Goal: Information Seeking & Learning: Check status

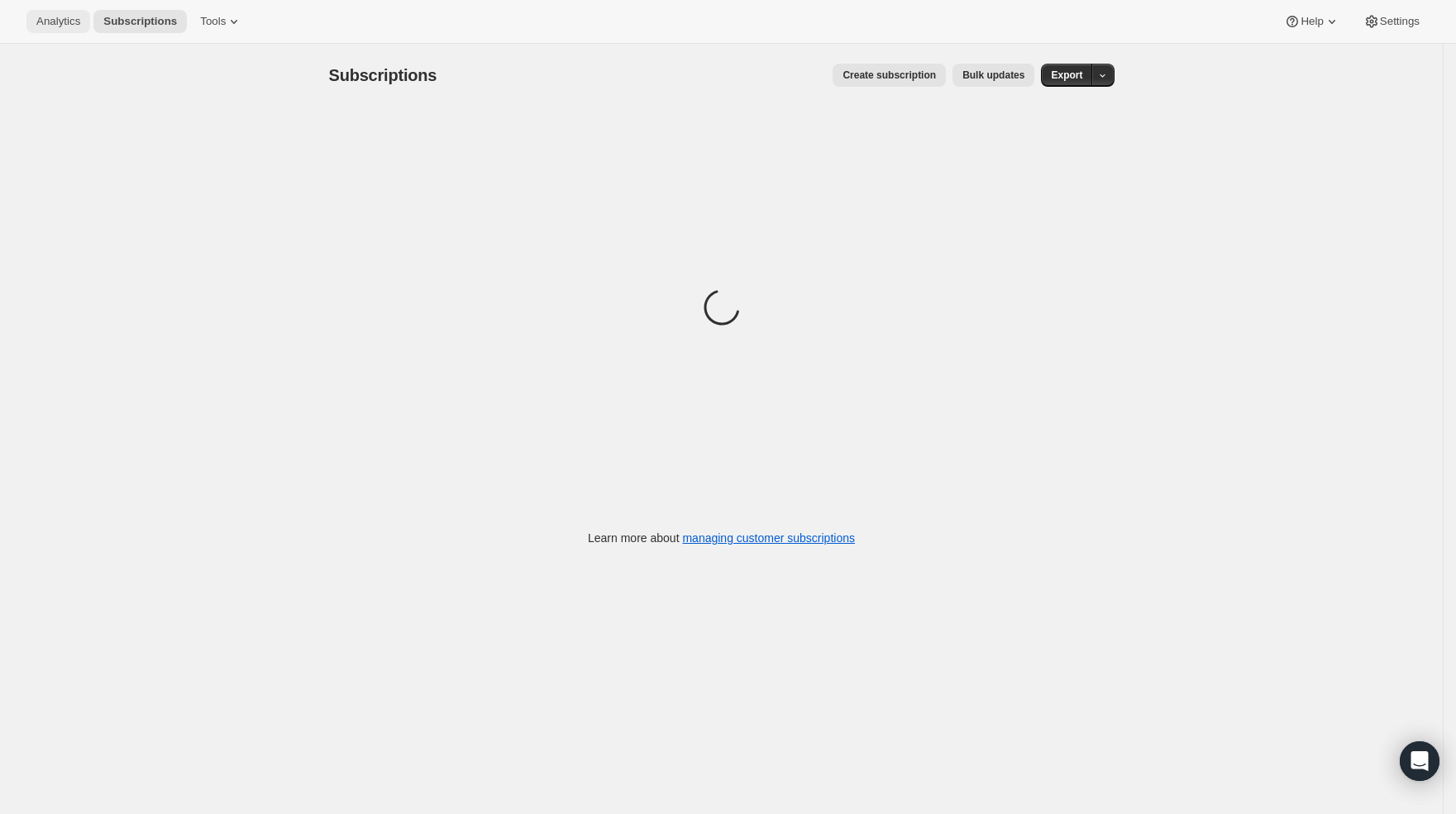
click at [68, 28] on button "Analytics" at bounding box center [58, 21] width 63 height 23
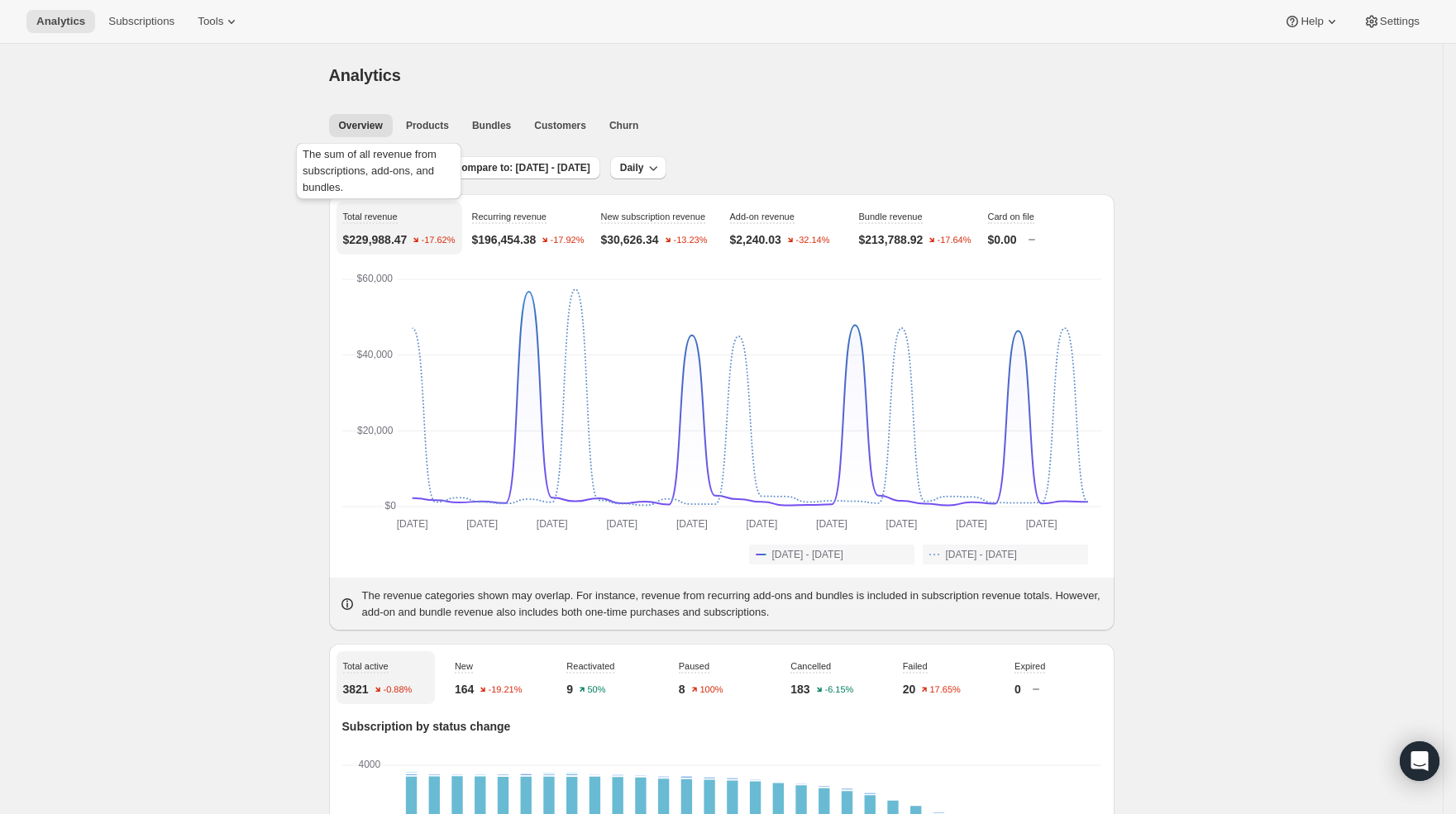
click at [378, 166] on div "The sum of all revenue from subscriptions, add-ons, and bundles." at bounding box center [378, 174] width 172 height 70
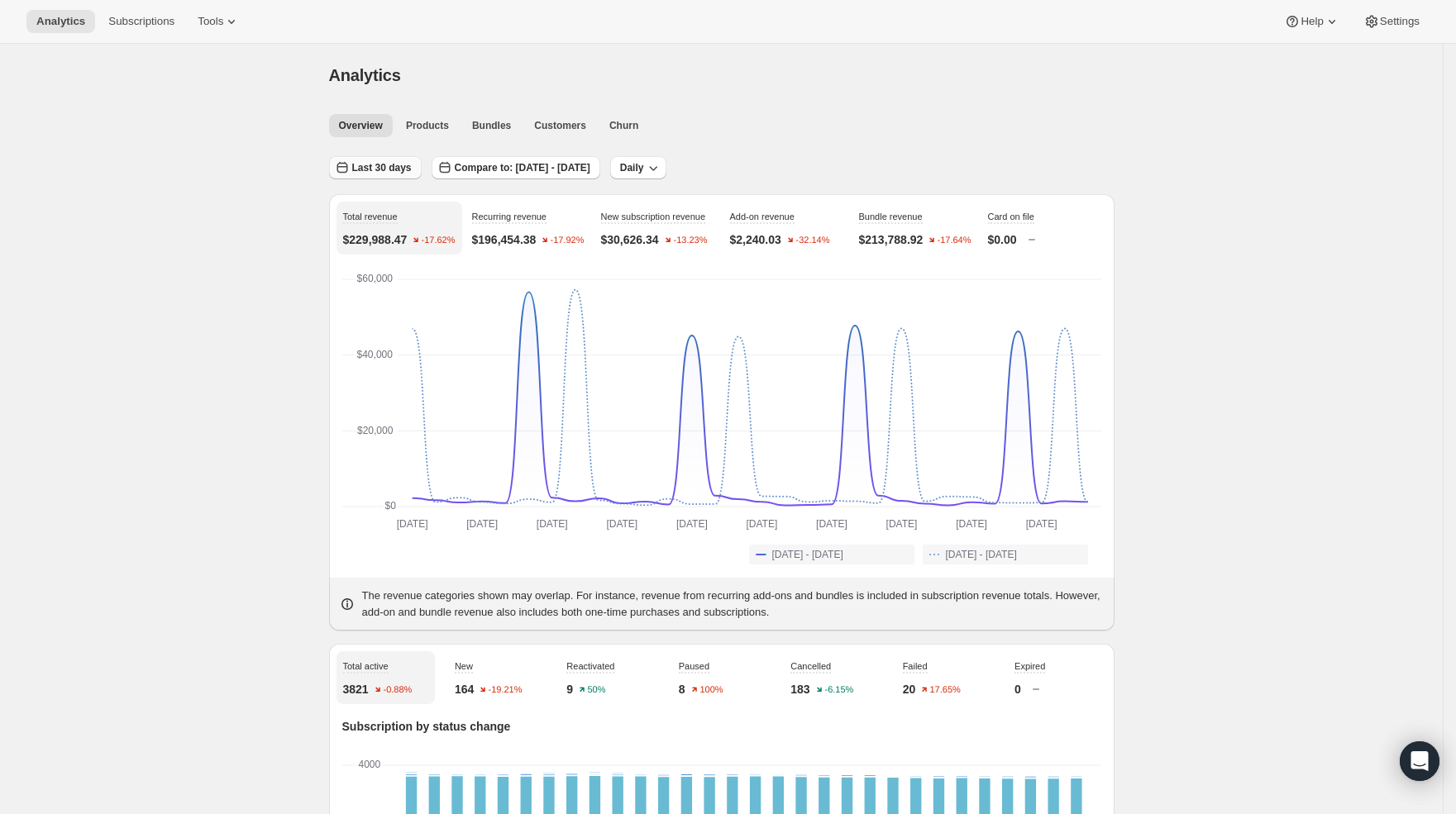
click at [361, 169] on span "Last 30 days" at bounding box center [383, 167] width 60 height 13
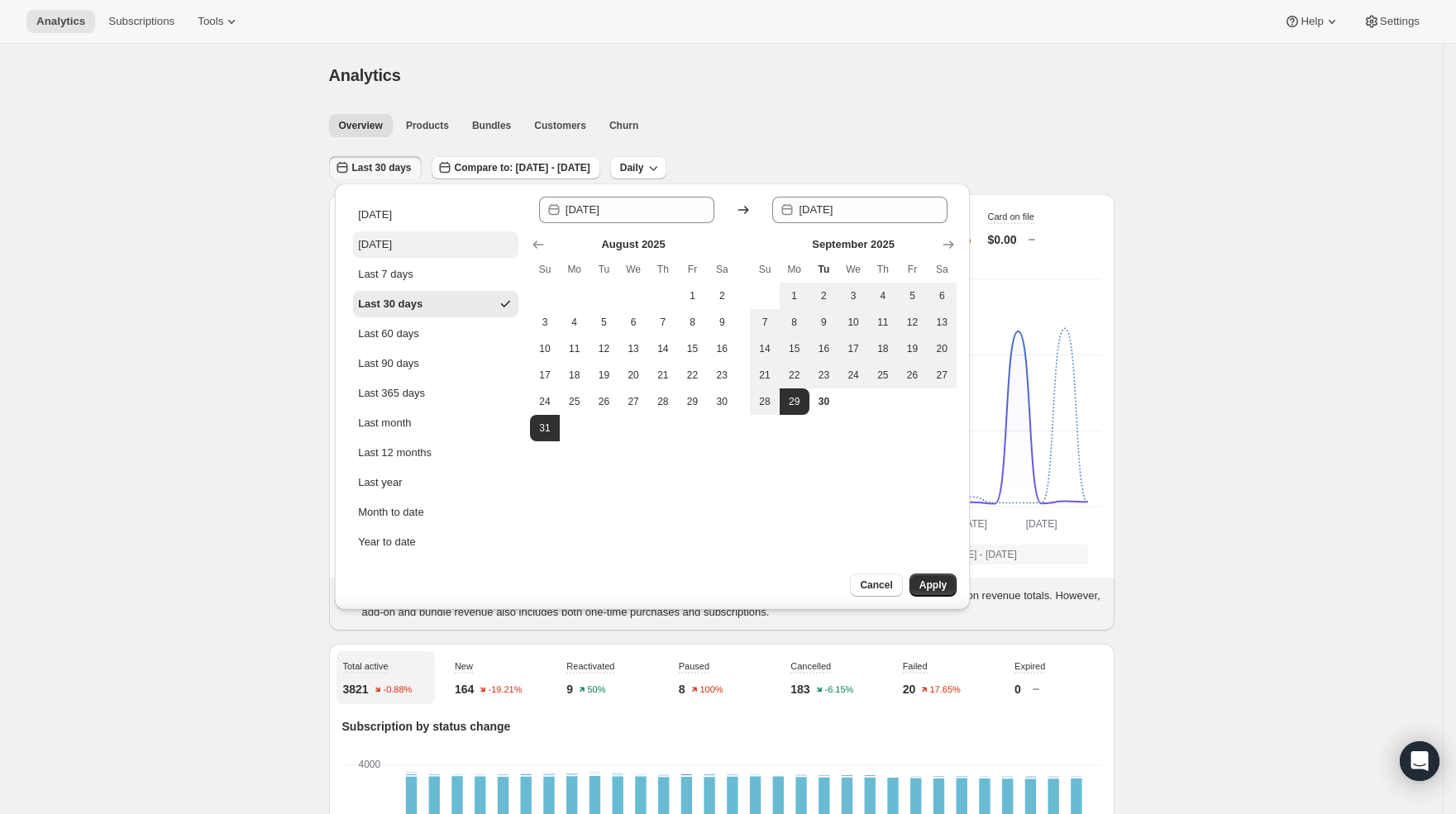
click at [381, 238] on div "[DATE]" at bounding box center [375, 244] width 33 height 17
type input "[DATE]"
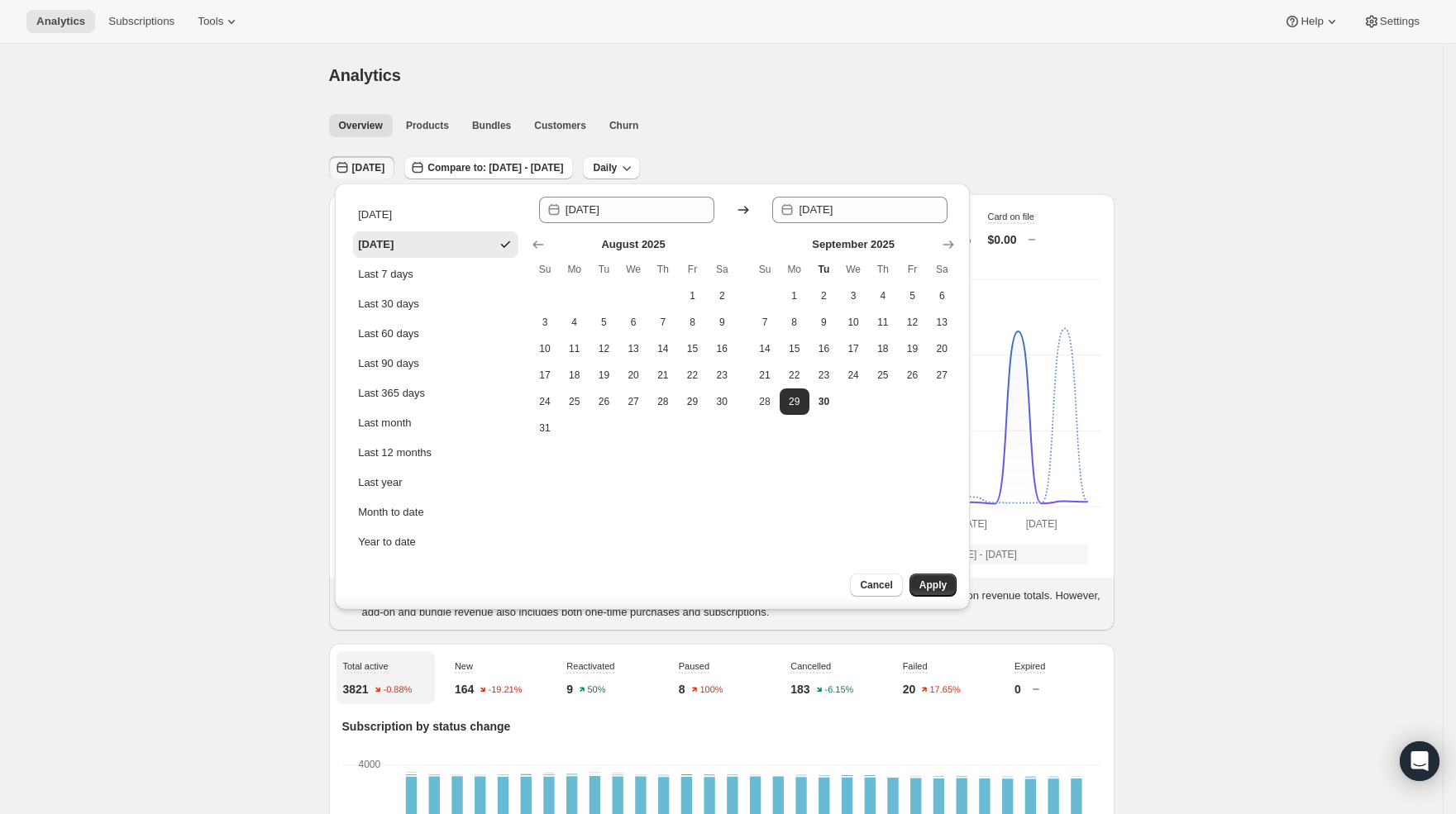
click at [932, 578] on button "Apply" at bounding box center [932, 585] width 47 height 23
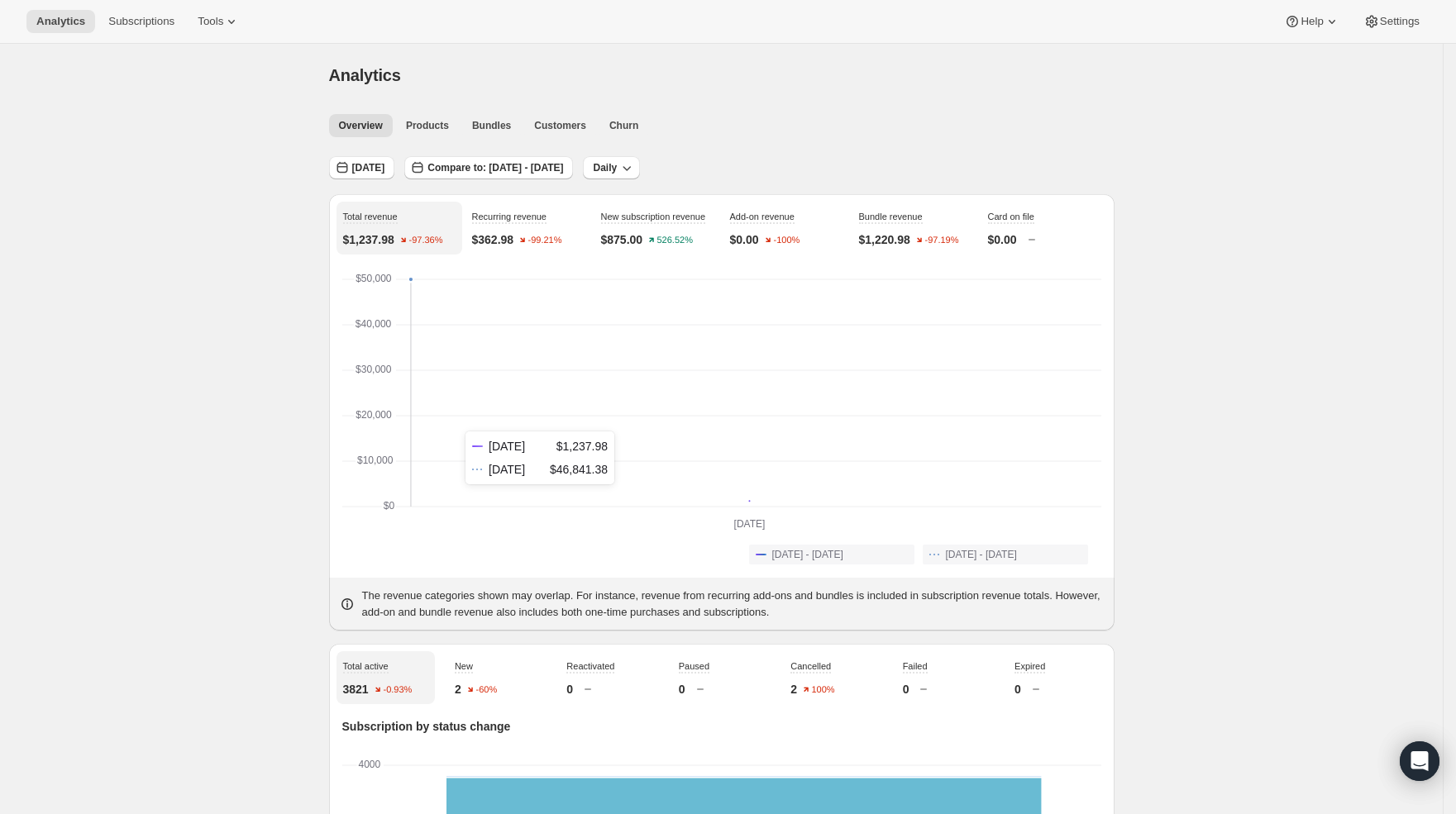
scroll to position [28, 0]
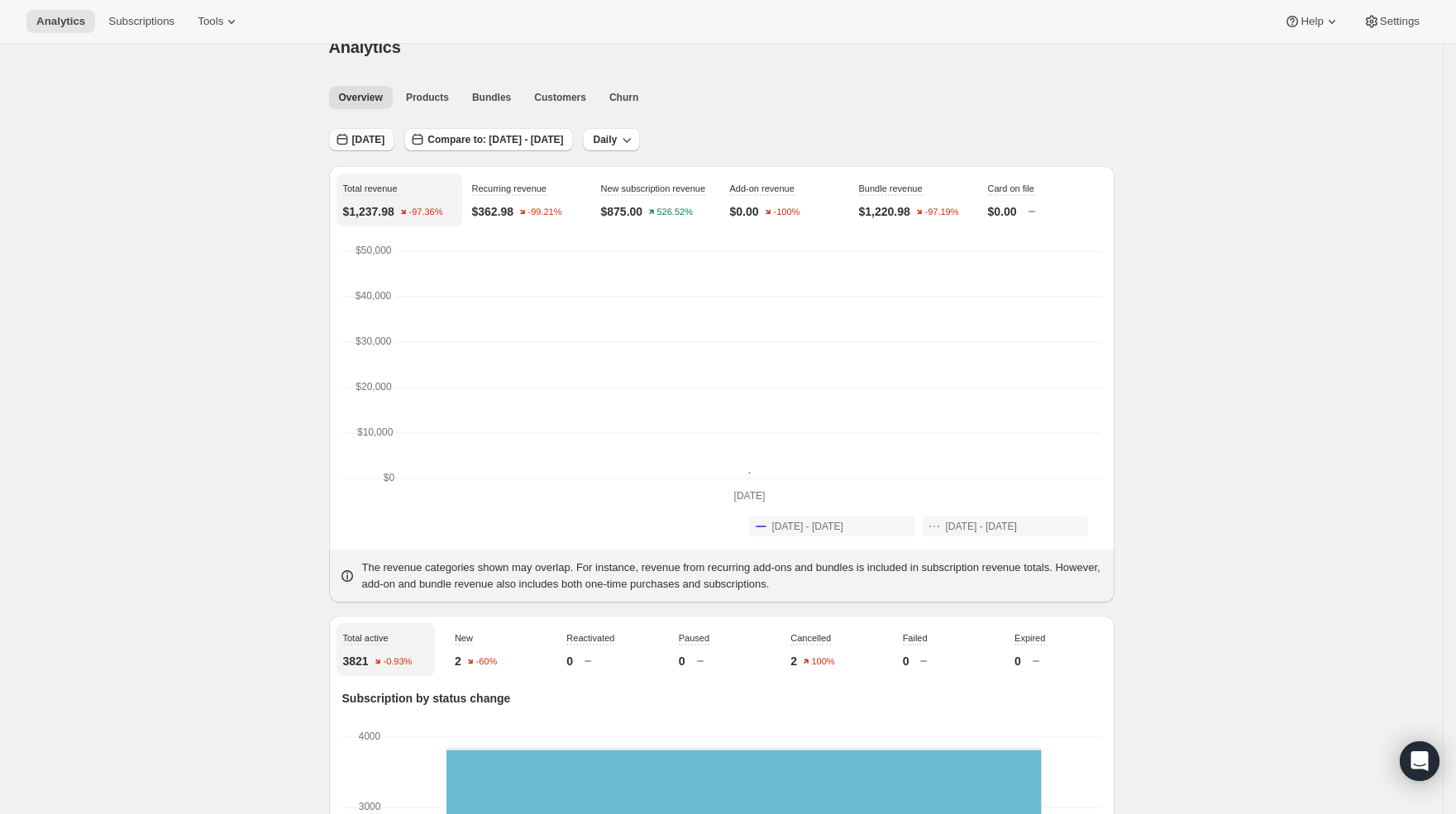
click at [363, 140] on span "[DATE]" at bounding box center [369, 139] width 33 height 13
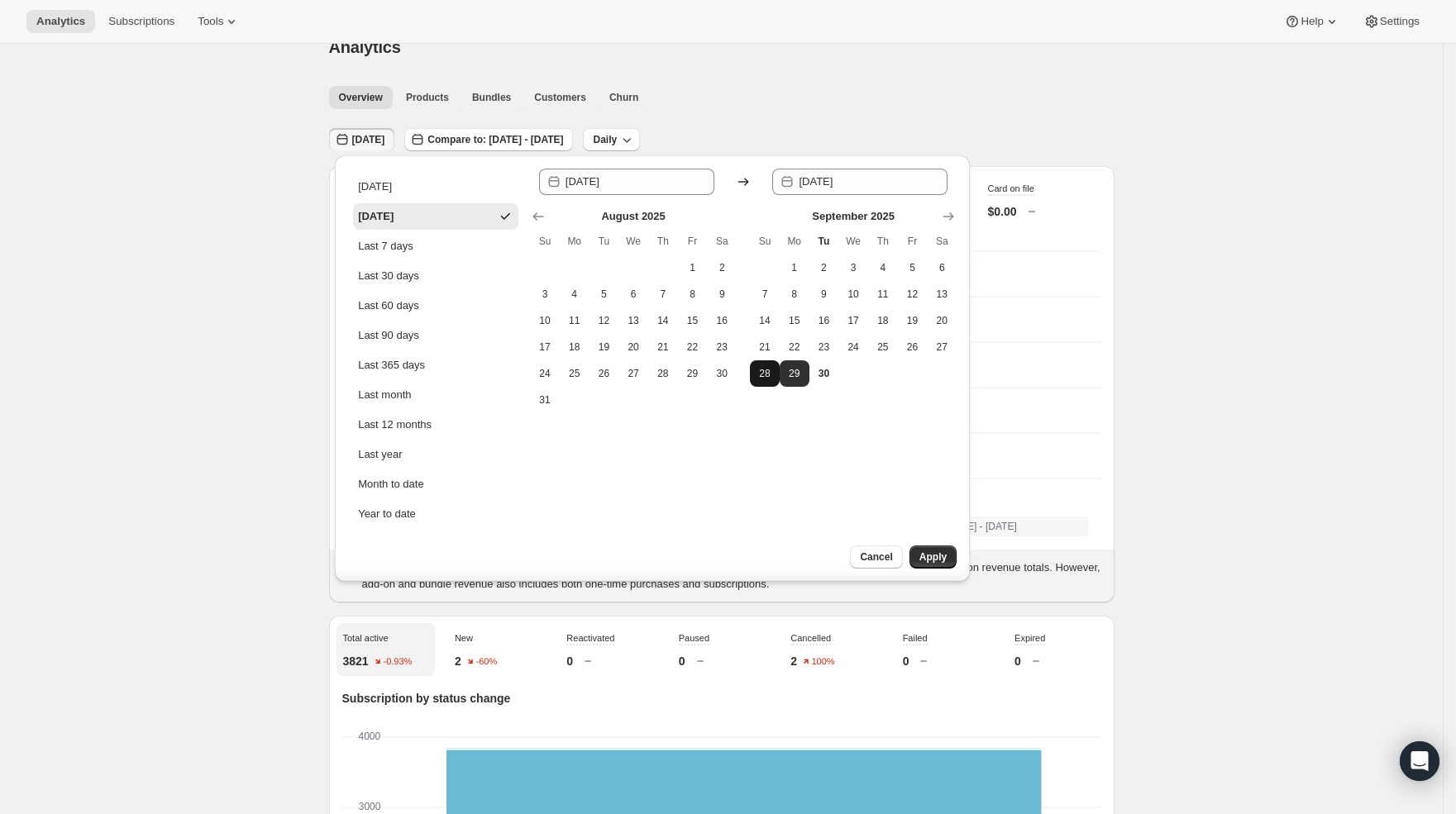
click at [759, 377] on span "28" at bounding box center [764, 373] width 17 height 13
type input "[DATE]"
click at [944, 545] on button "Apply" at bounding box center [932, 557] width 47 height 23
